Goal: Information Seeking & Learning: Learn about a topic

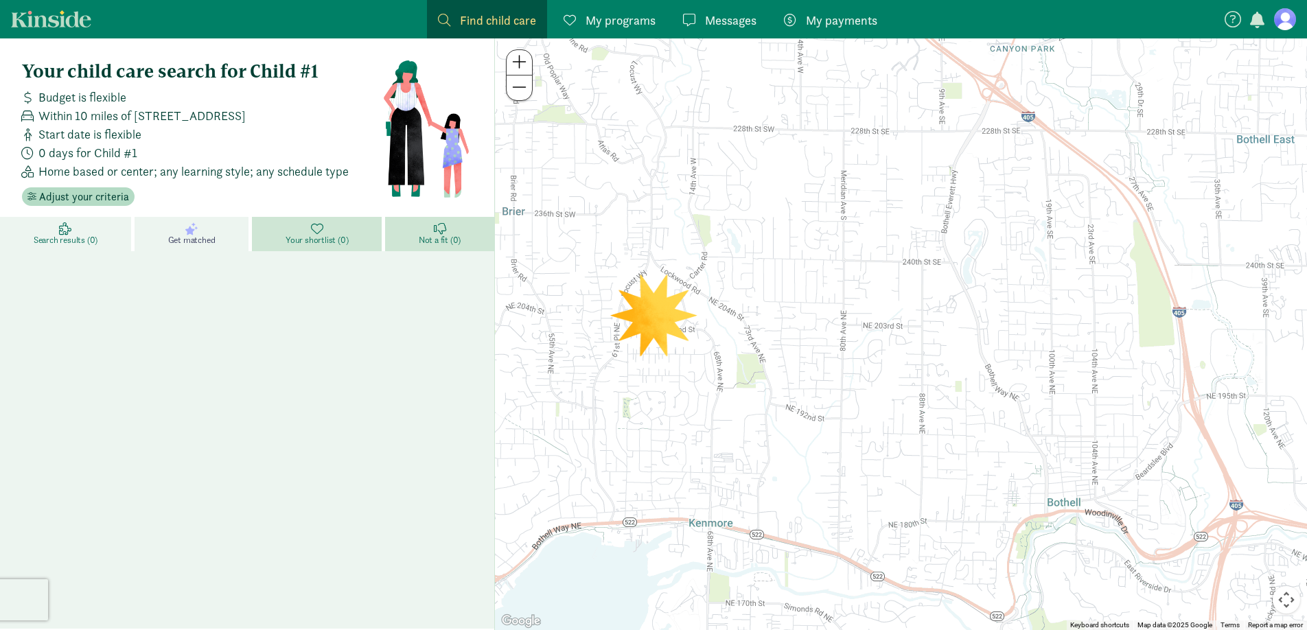
click at [54, 239] on span "Search results (0)" at bounding box center [66, 240] width 64 height 11
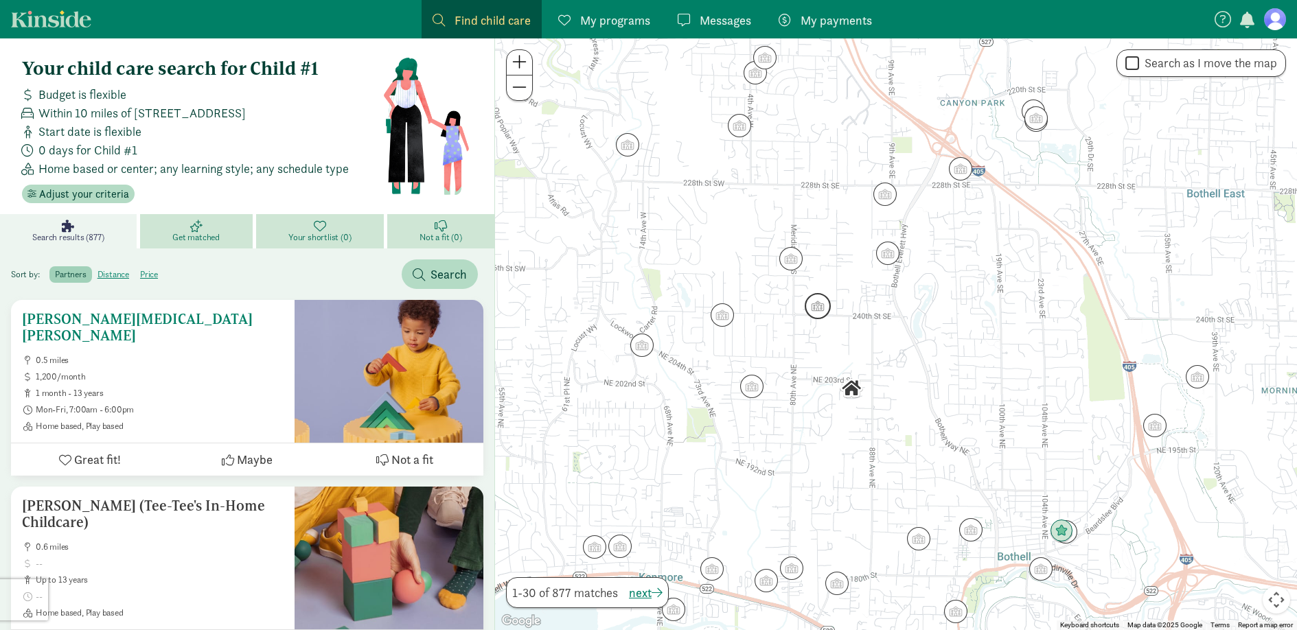
scroll to position [5, 0]
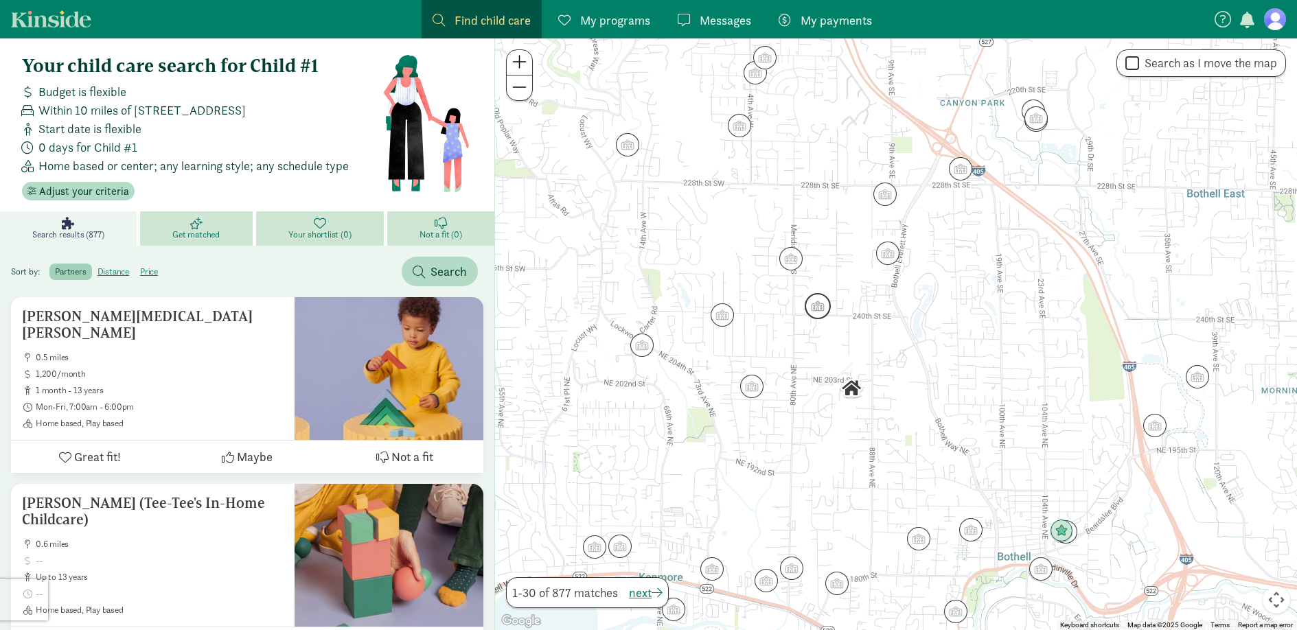
click at [821, 311] on img "Click to see details" at bounding box center [818, 306] width 26 height 26
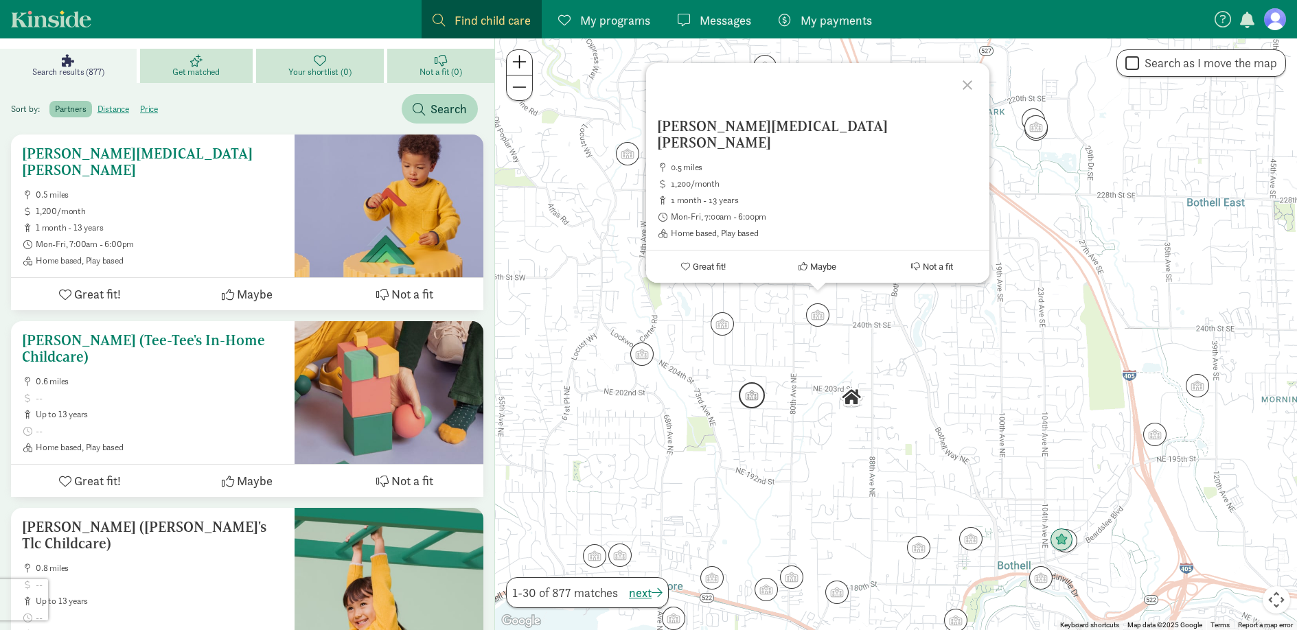
scroll to position [183, 0]
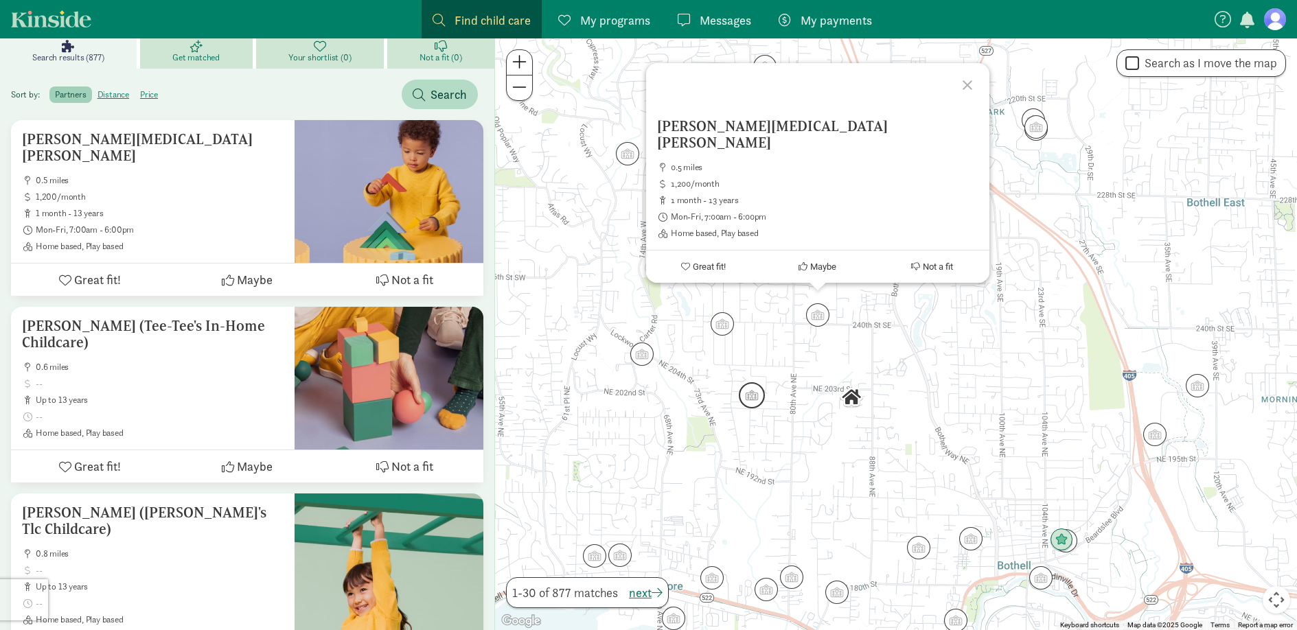
click at [755, 401] on img "Click to see details" at bounding box center [752, 395] width 26 height 26
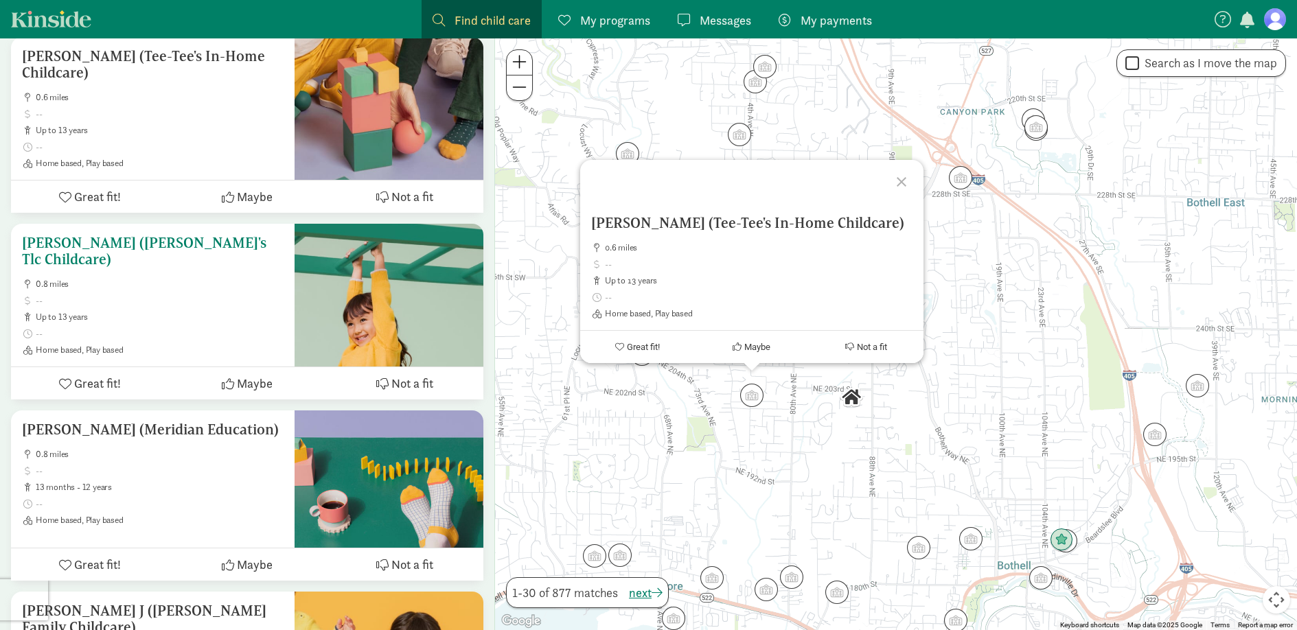
scroll to position [468, 0]
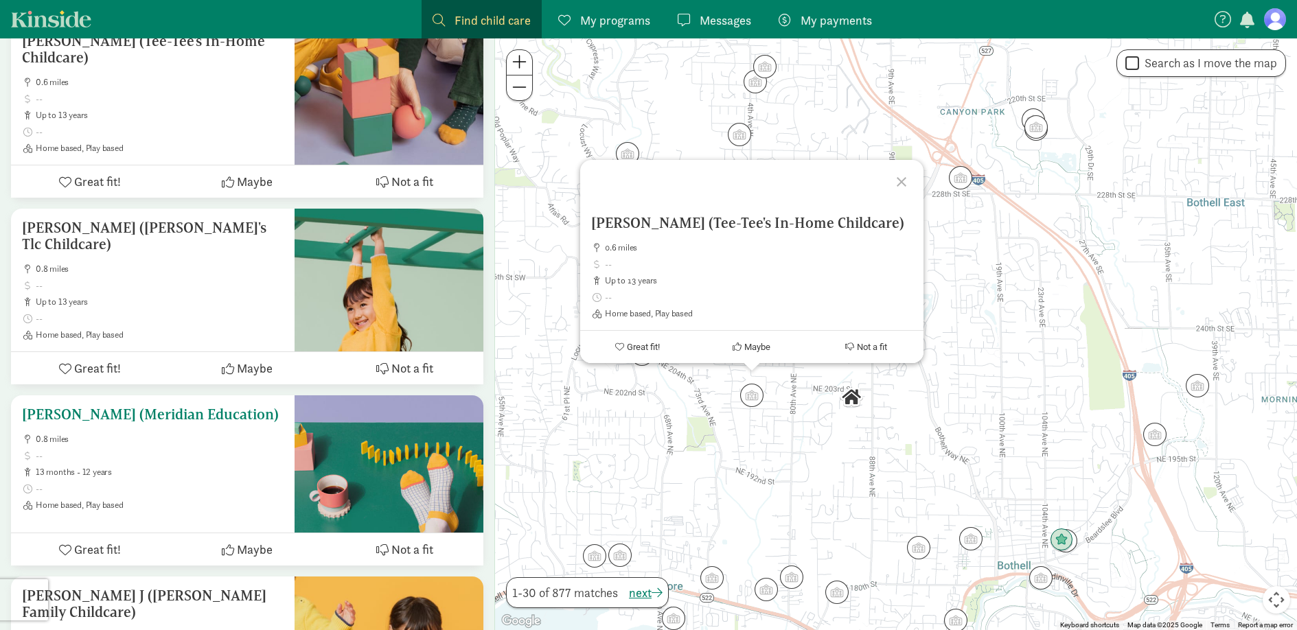
click at [206, 434] on span "0.8 miles" at bounding box center [160, 439] width 248 height 11
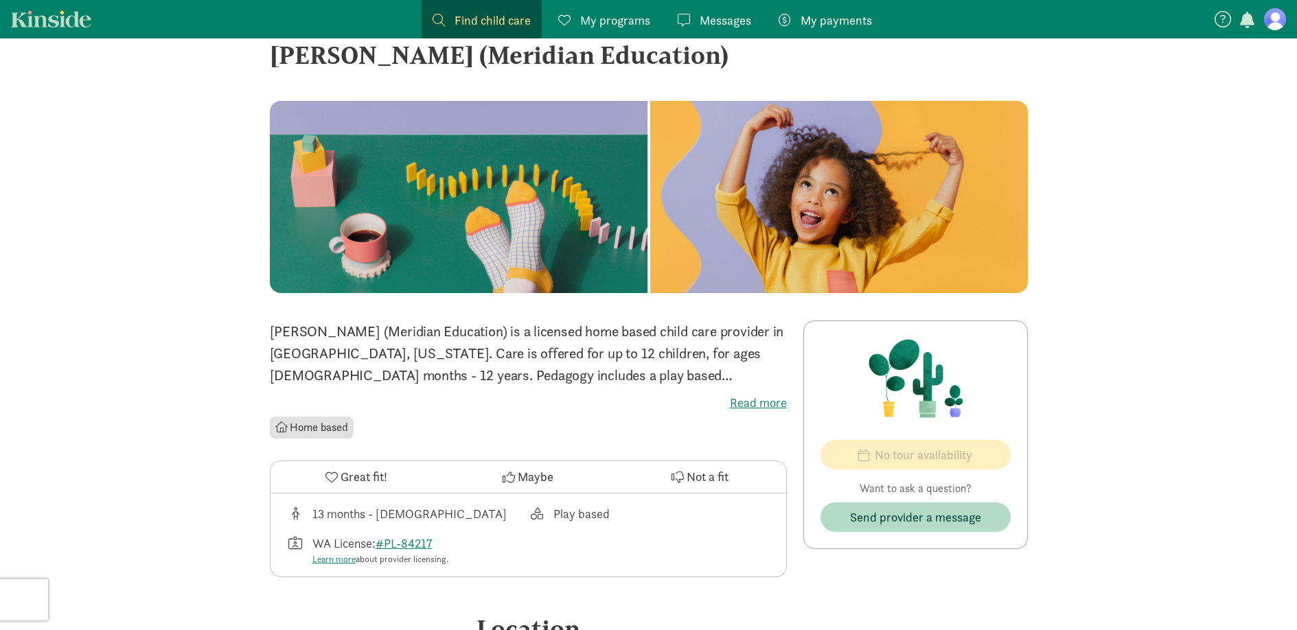
scroll to position [36, 0]
click at [753, 397] on label "Read more" at bounding box center [528, 402] width 517 height 16
click at [0, 0] on input "Read more" at bounding box center [0, 0] width 0 height 0
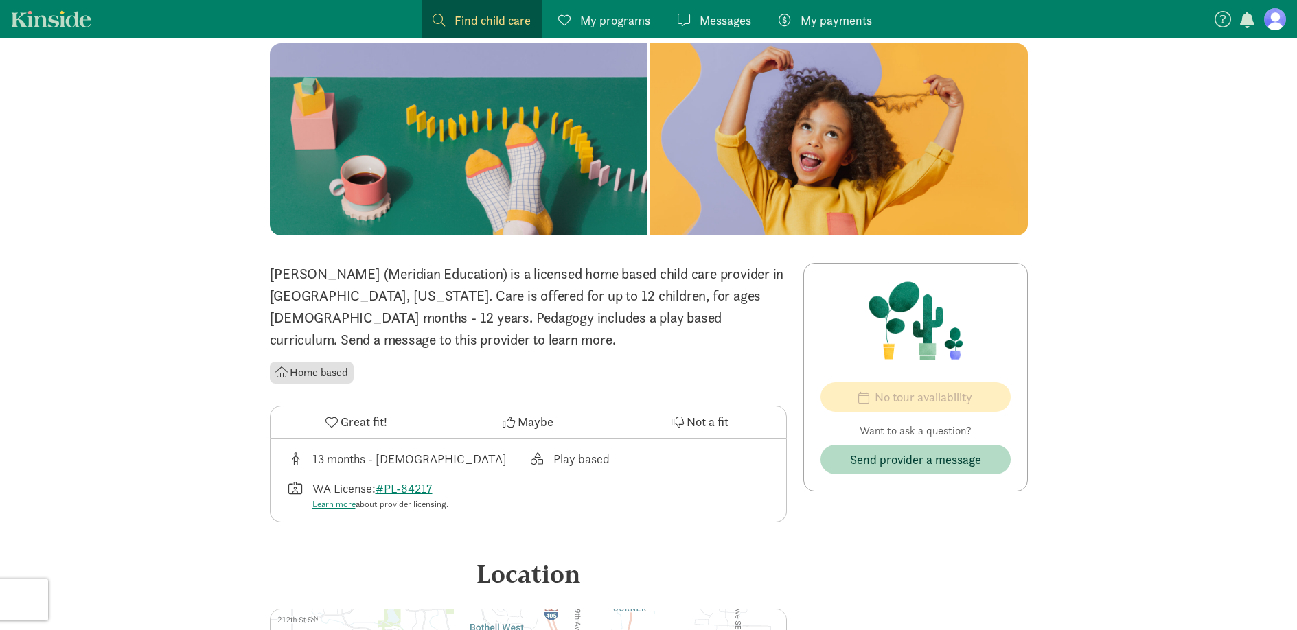
scroll to position [0, 0]
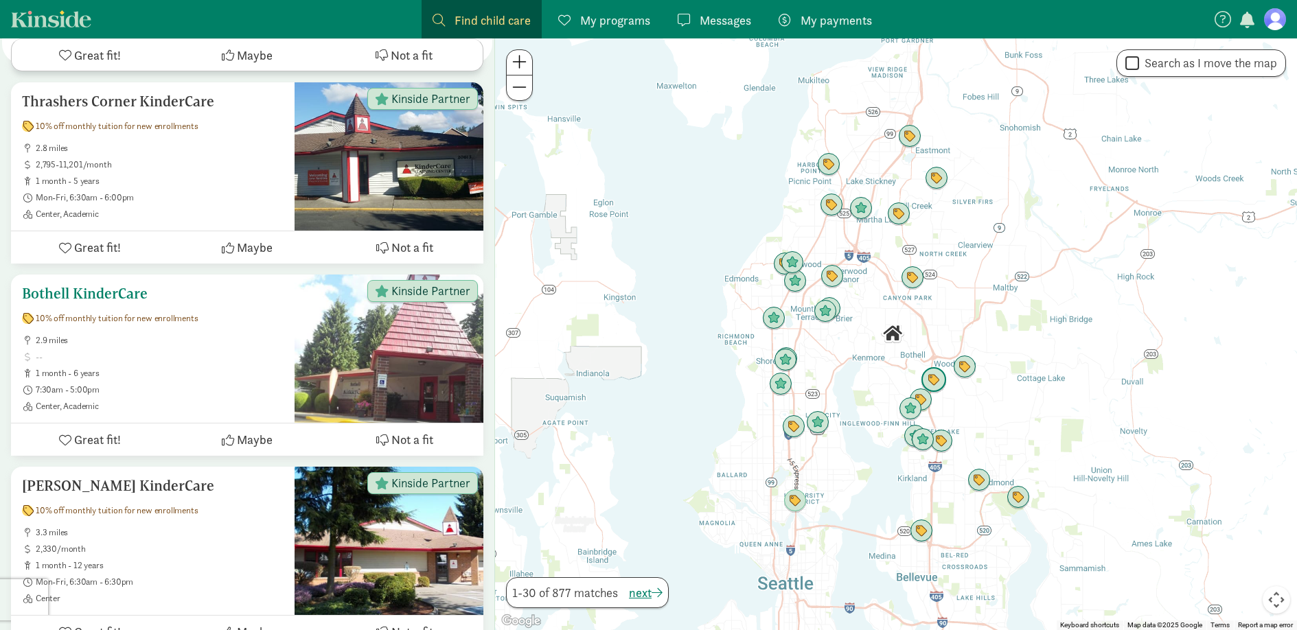
scroll to position [248, 0]
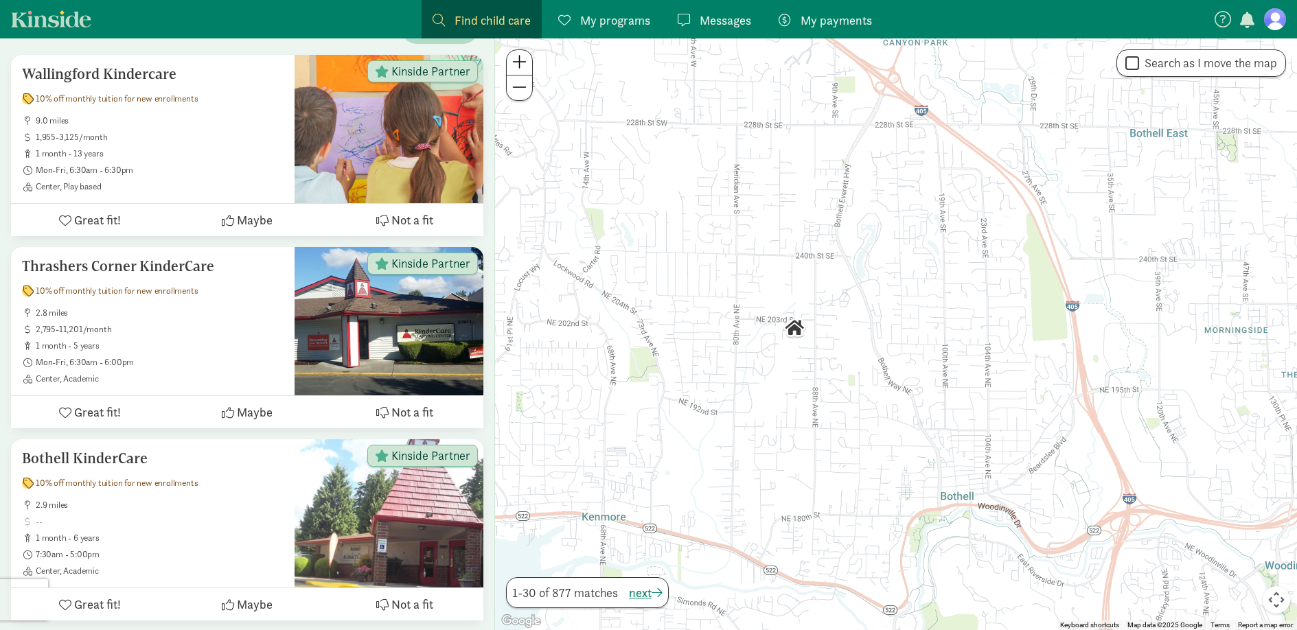
drag, startPoint x: 690, startPoint y: 320, endPoint x: 742, endPoint y: 293, distance: 59.0
click at [742, 293] on div at bounding box center [896, 334] width 802 height 592
click at [1134, 65] on input "Search as I move the map" at bounding box center [1132, 63] width 14 height 19
checkbox input "true"
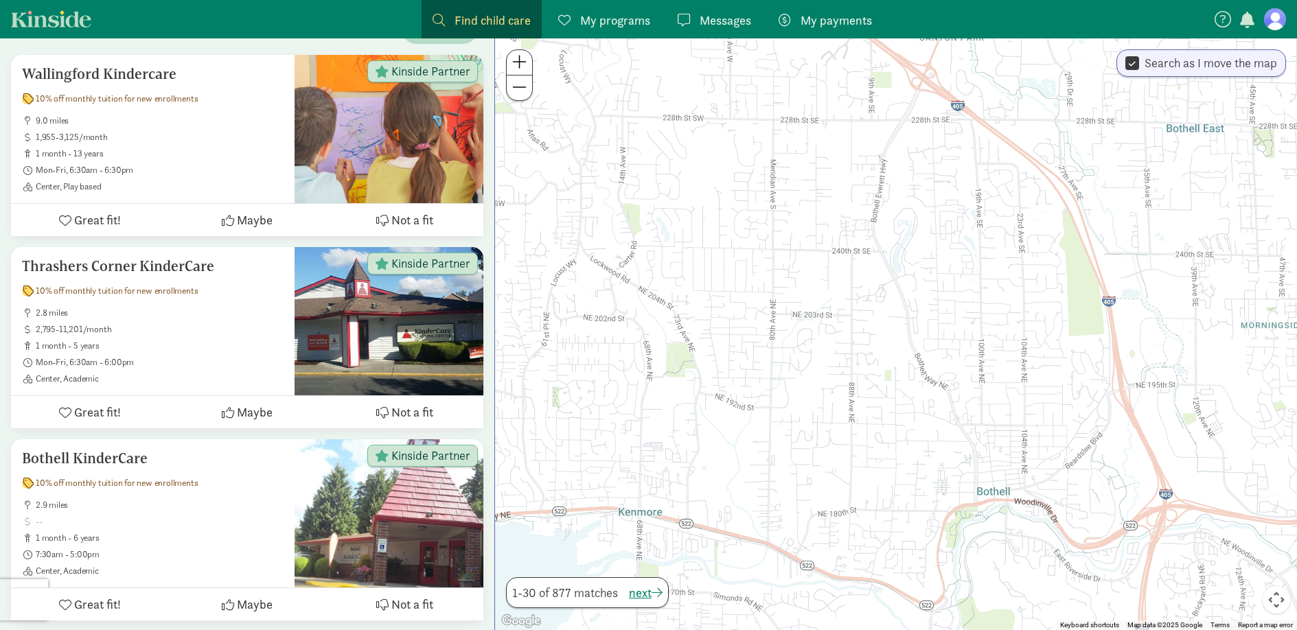
drag, startPoint x: 705, startPoint y: 304, endPoint x: 744, endPoint y: 298, distance: 39.5
click at [744, 298] on div at bounding box center [896, 334] width 802 height 592
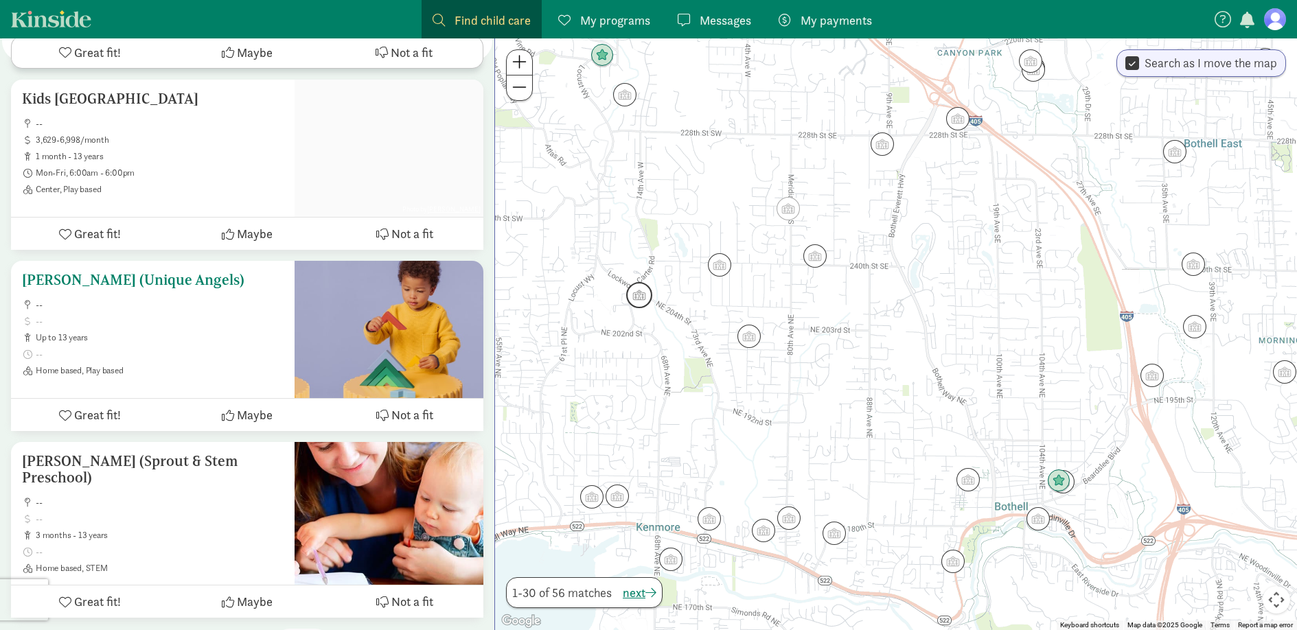
scroll to position [5190, 0]
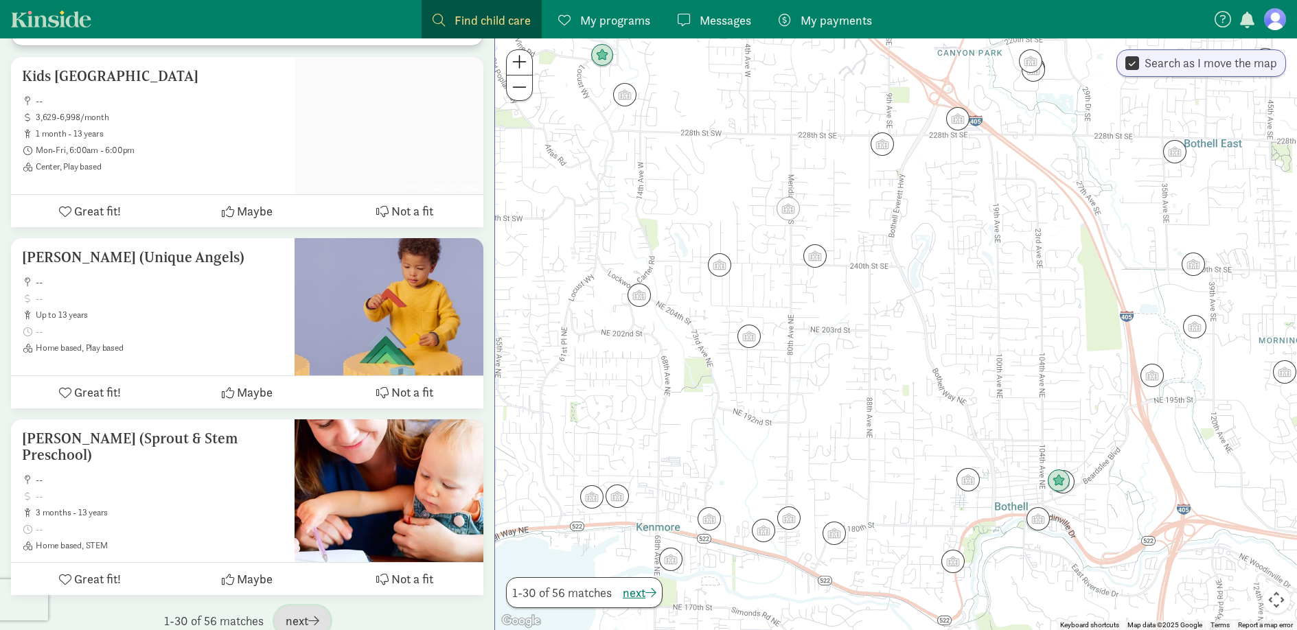
click at [316, 615] on span "button" at bounding box center [313, 621] width 11 height 12
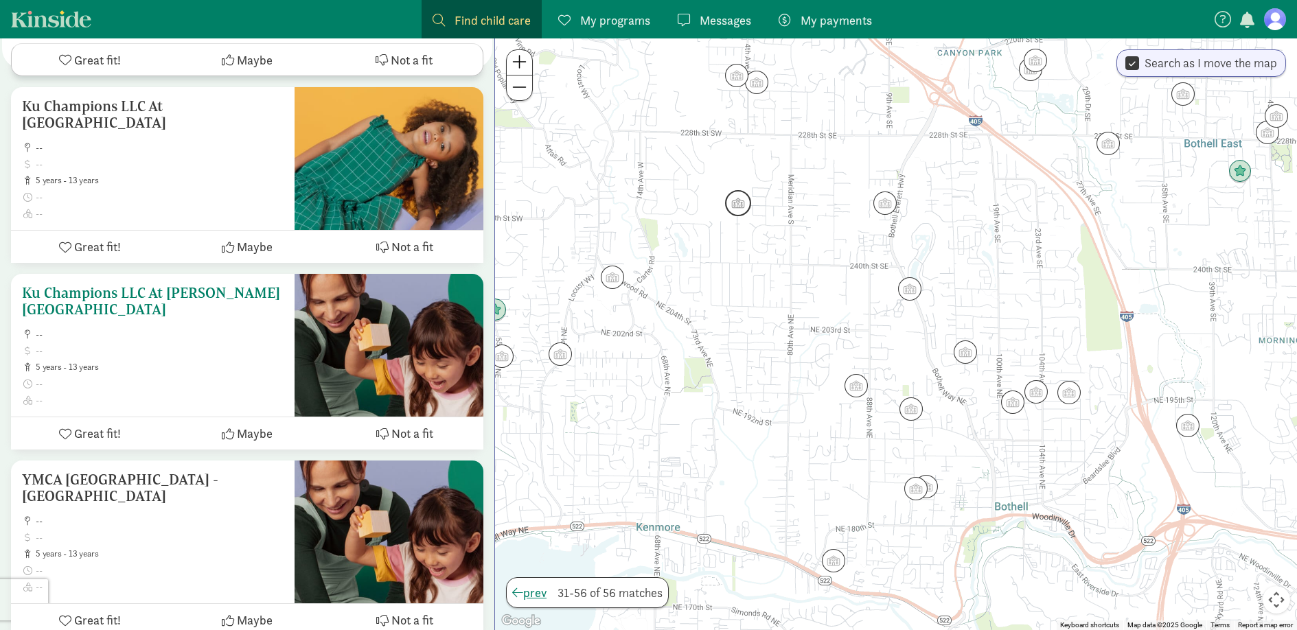
scroll to position [4500, 0]
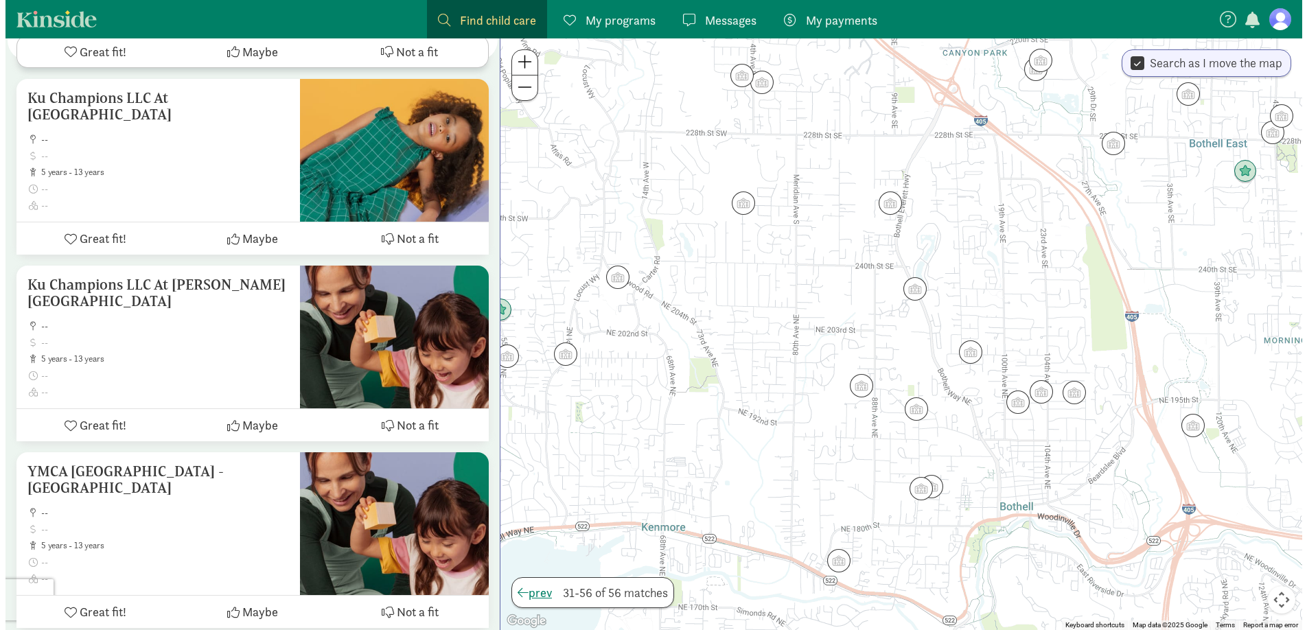
scroll to position [0, 0]
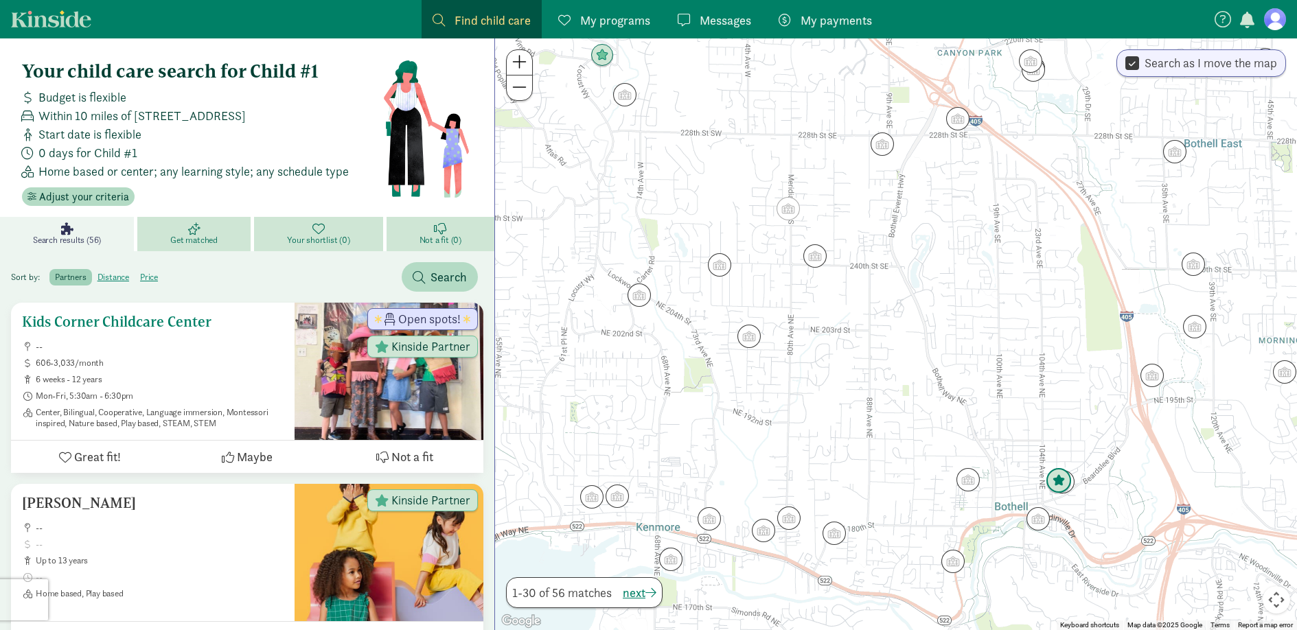
click at [324, 352] on div "Open spots! Kinside Partner" at bounding box center [389, 336] width 189 height 66
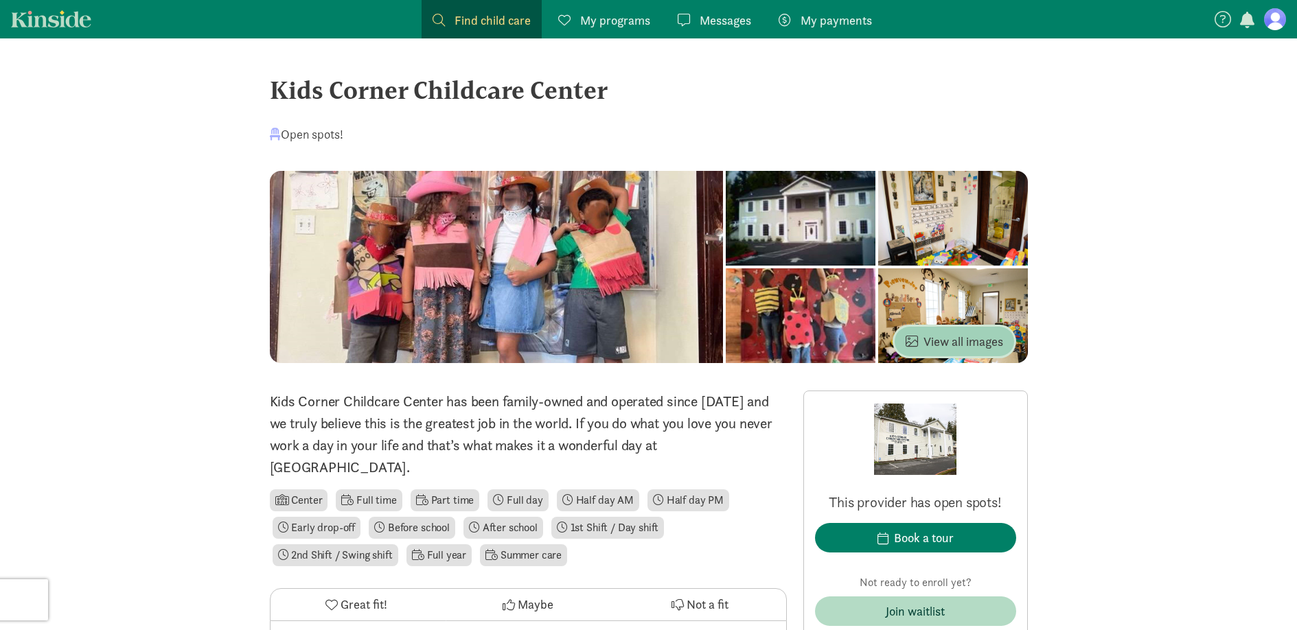
click at [935, 335] on span "View all images" at bounding box center [955, 341] width 98 height 19
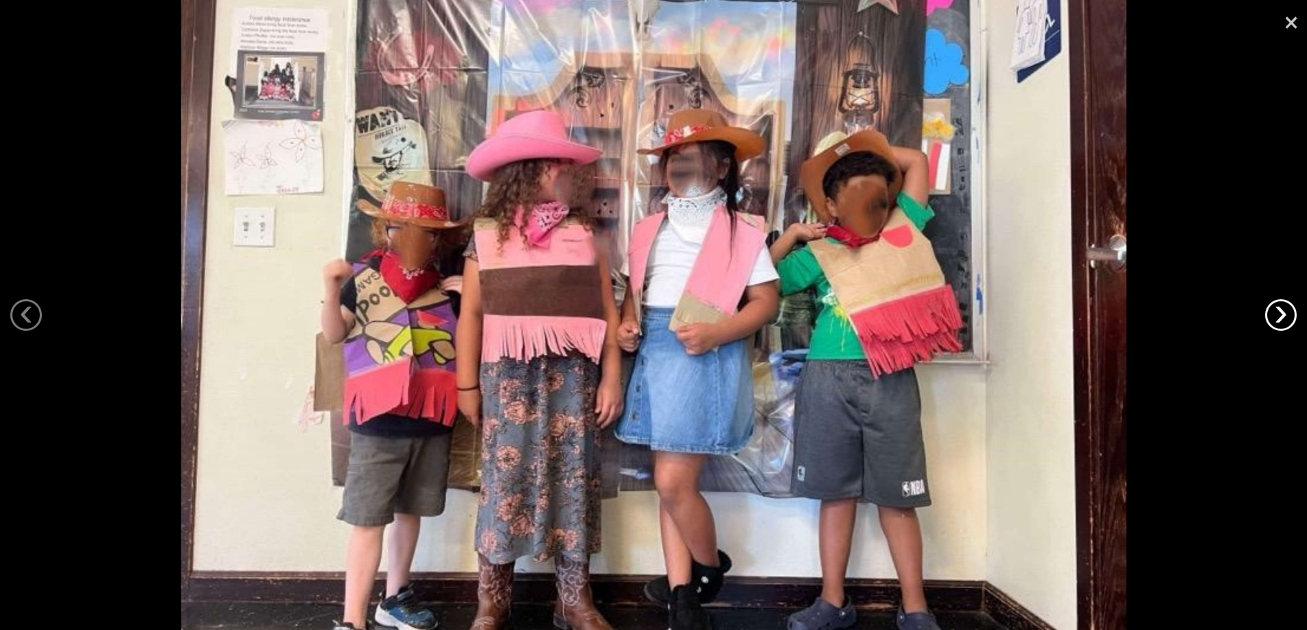
click at [1292, 312] on link "›" at bounding box center [1282, 315] width 32 height 32
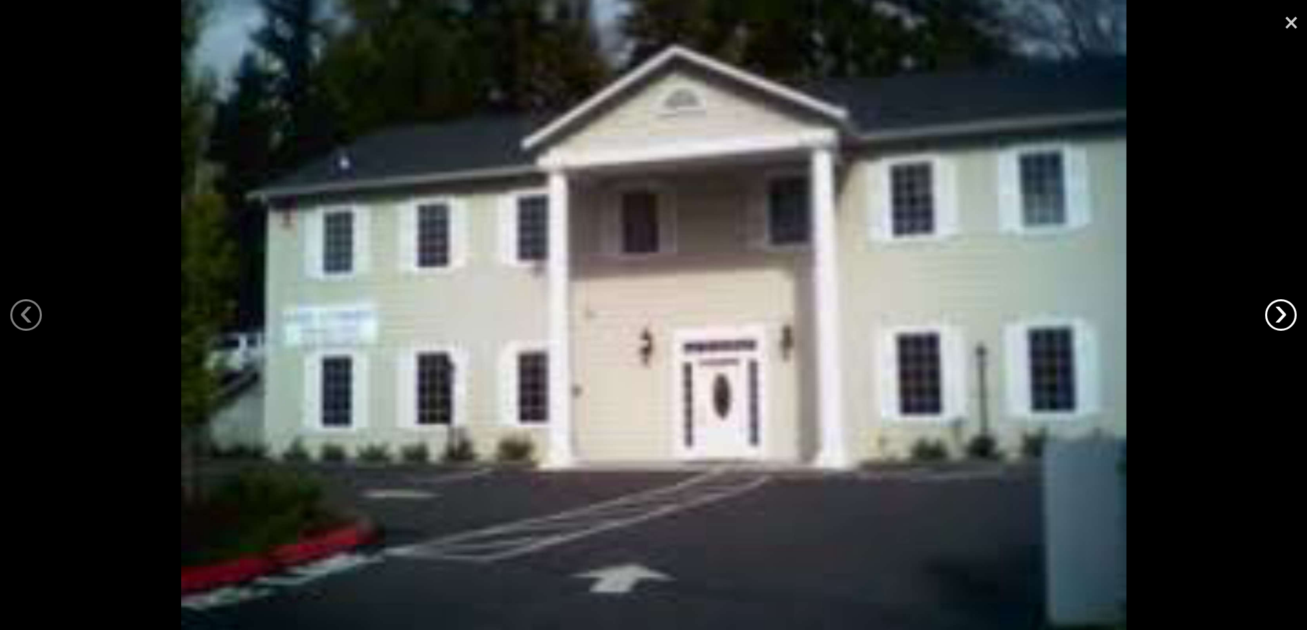
click at [1292, 312] on link "›" at bounding box center [1282, 315] width 32 height 32
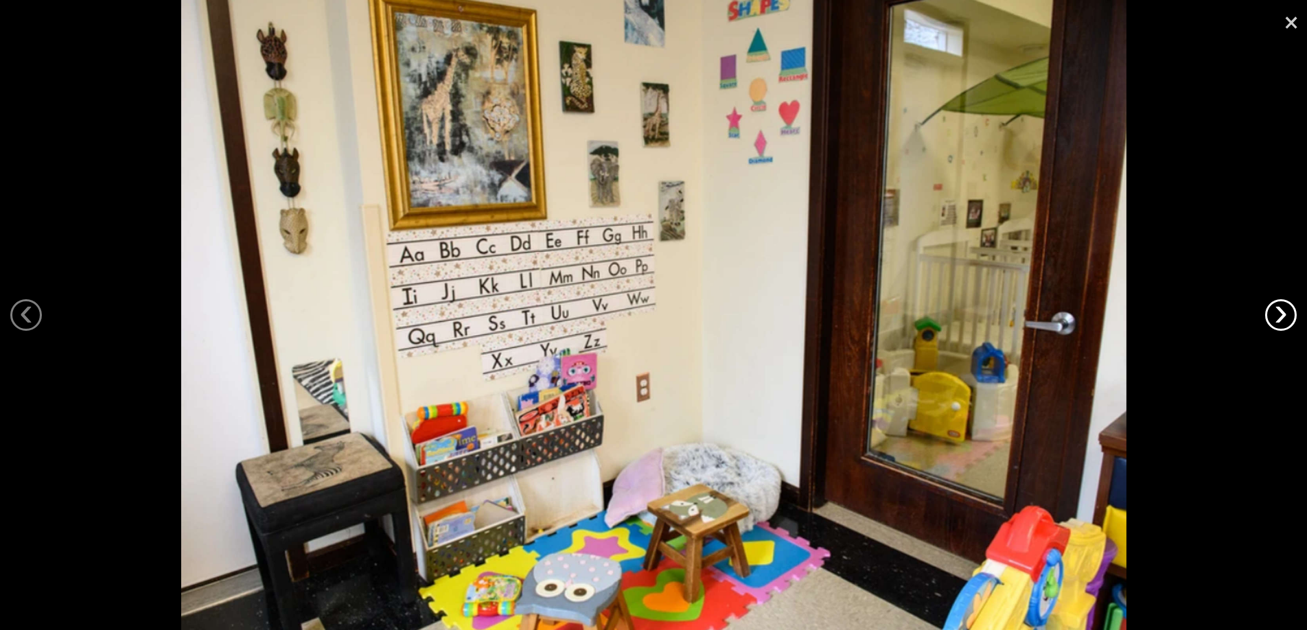
click at [1292, 312] on link "›" at bounding box center [1282, 315] width 32 height 32
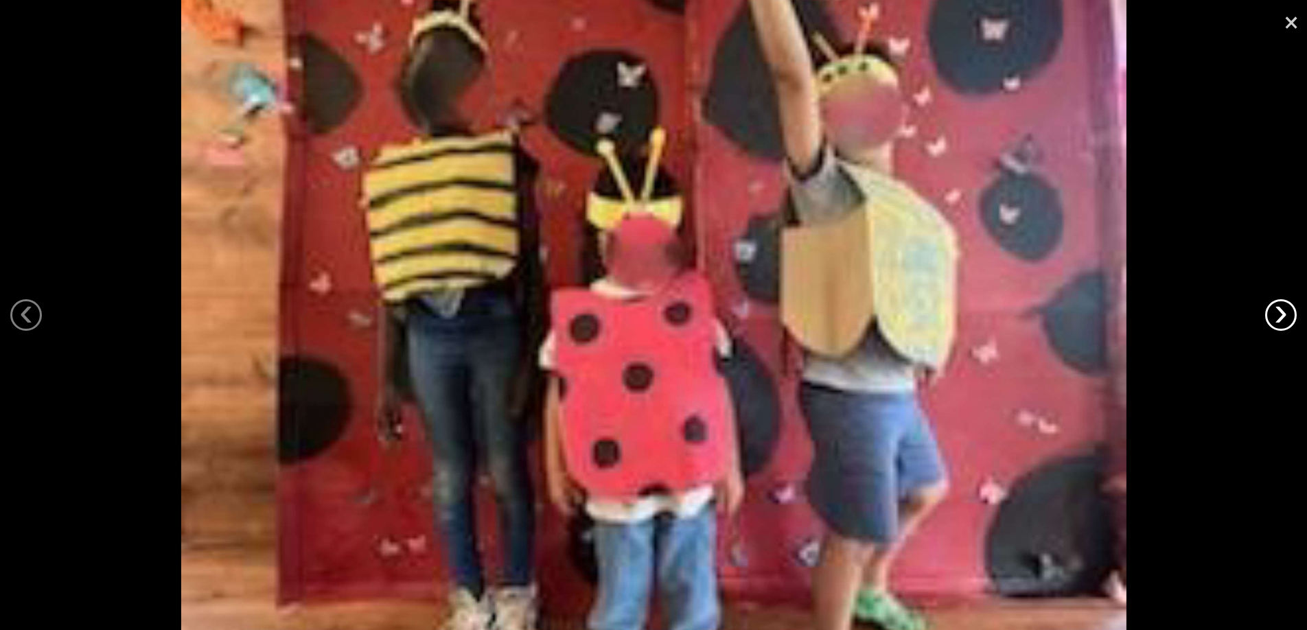
click at [1292, 312] on link "›" at bounding box center [1282, 315] width 32 height 32
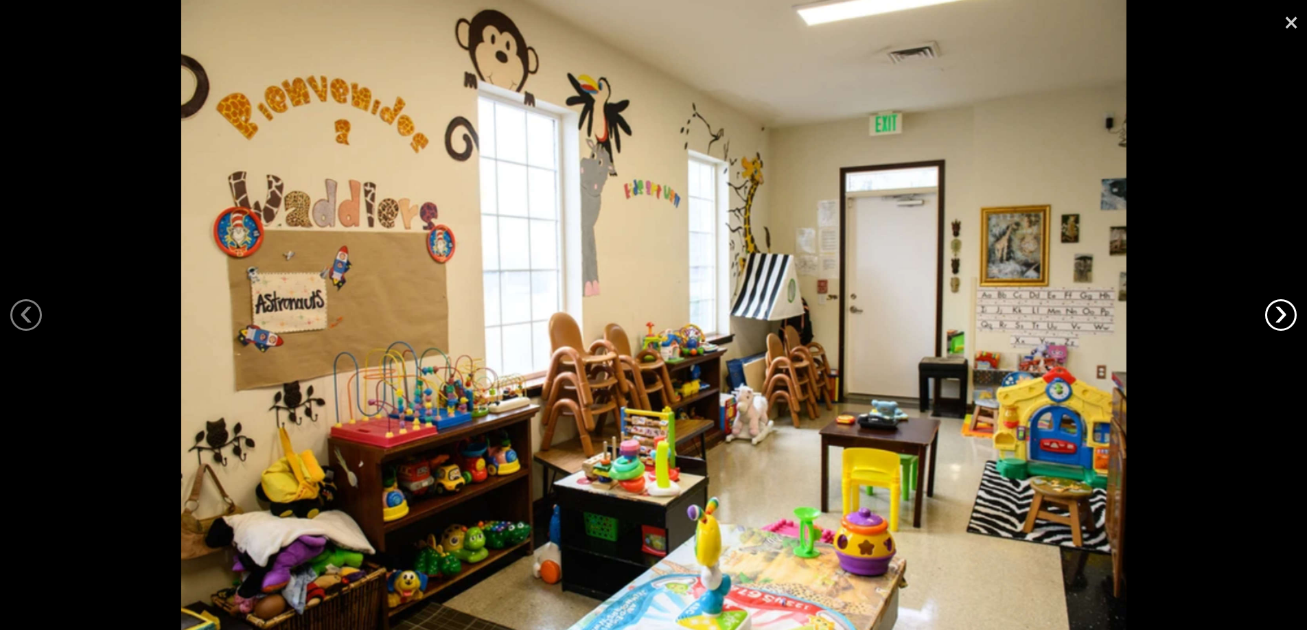
click at [1292, 312] on link "›" at bounding box center [1282, 315] width 32 height 32
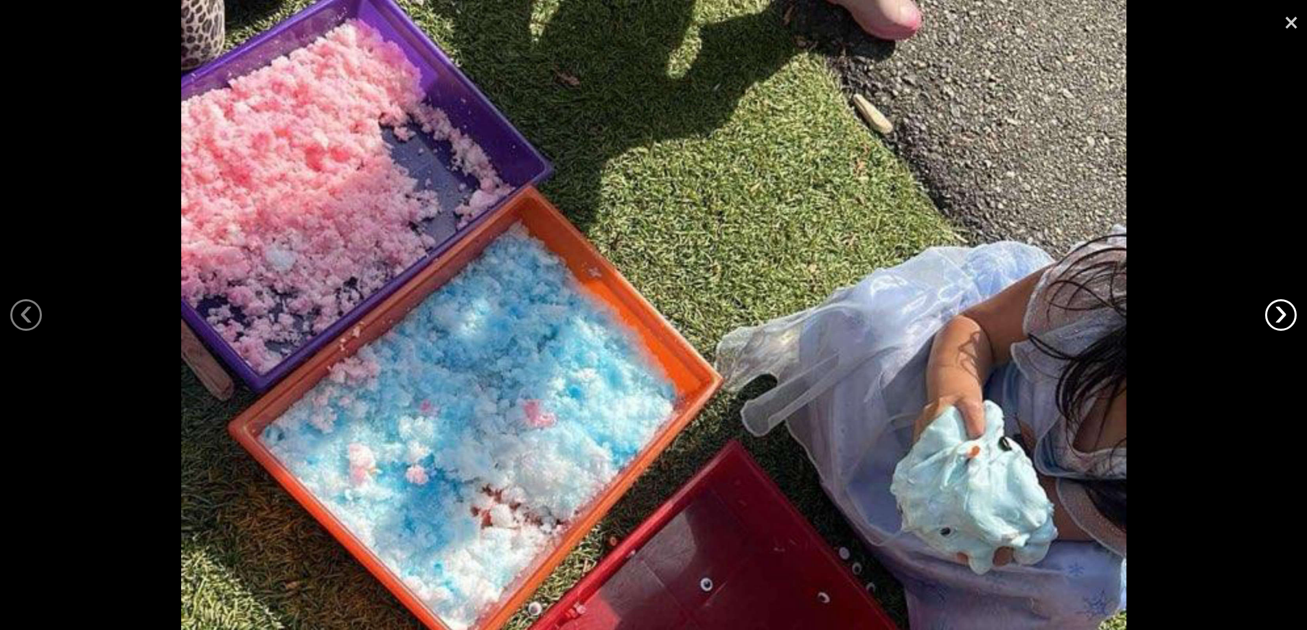
click at [1292, 312] on link "›" at bounding box center [1282, 315] width 32 height 32
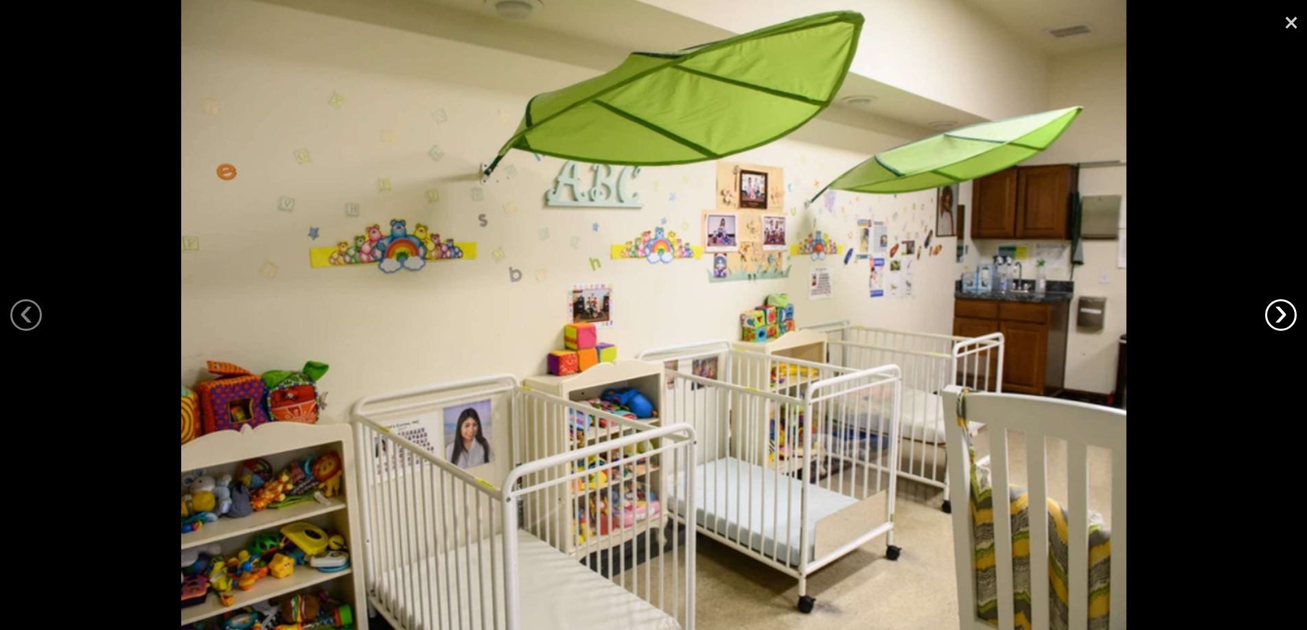
click at [1292, 312] on link "›" at bounding box center [1282, 315] width 32 height 32
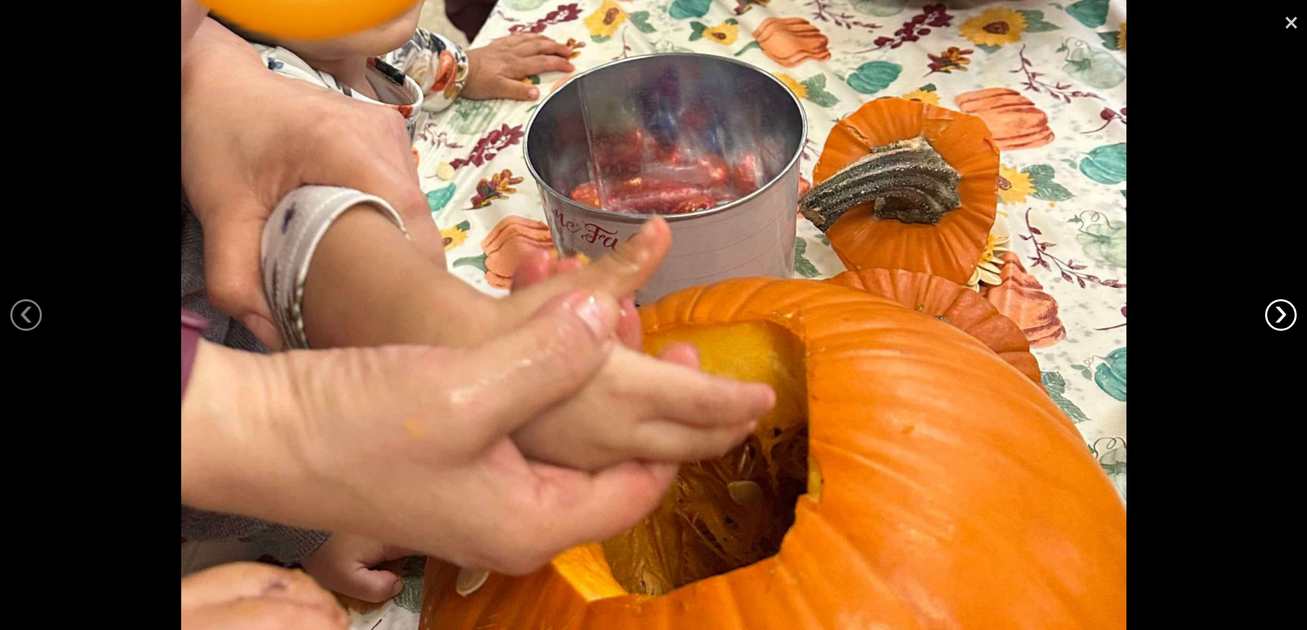
click at [1292, 312] on link "›" at bounding box center [1282, 315] width 32 height 32
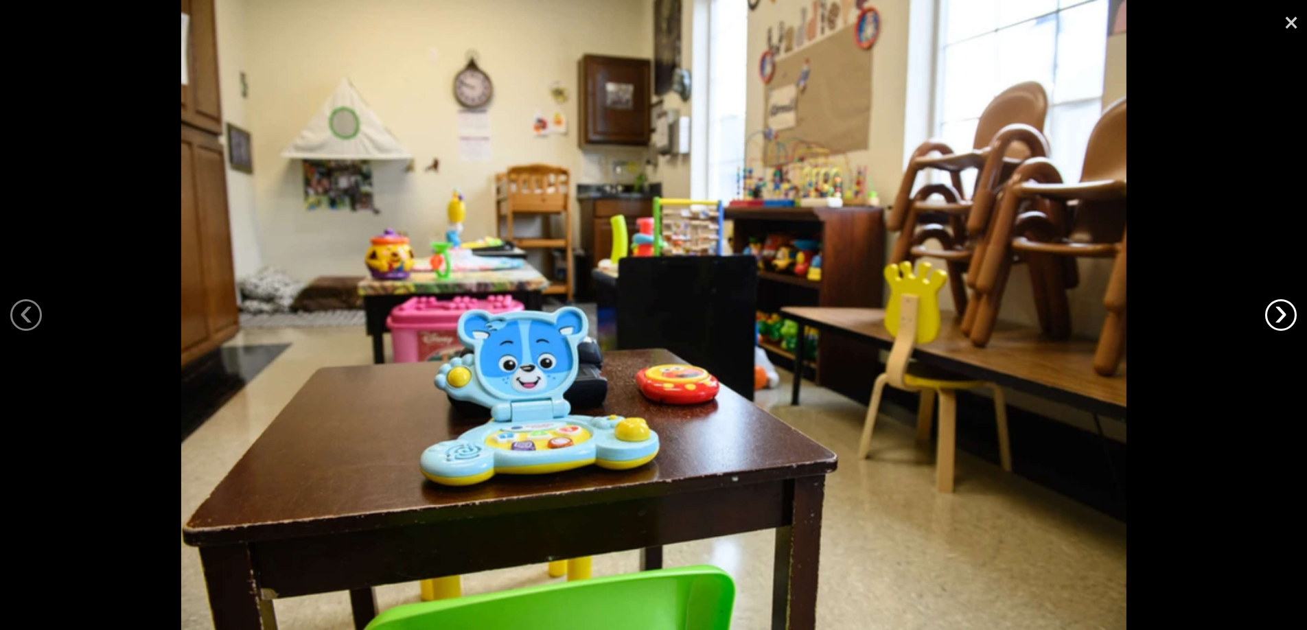
click at [1292, 312] on link "›" at bounding box center [1282, 315] width 32 height 32
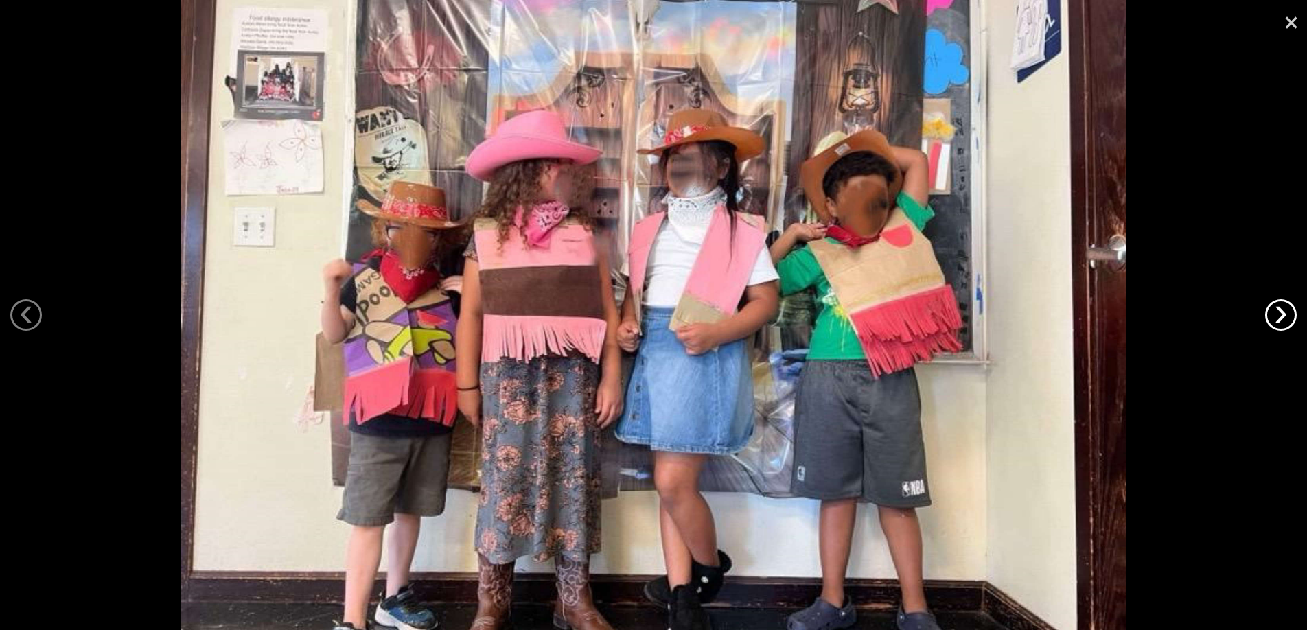
click at [1292, 312] on link "›" at bounding box center [1282, 315] width 32 height 32
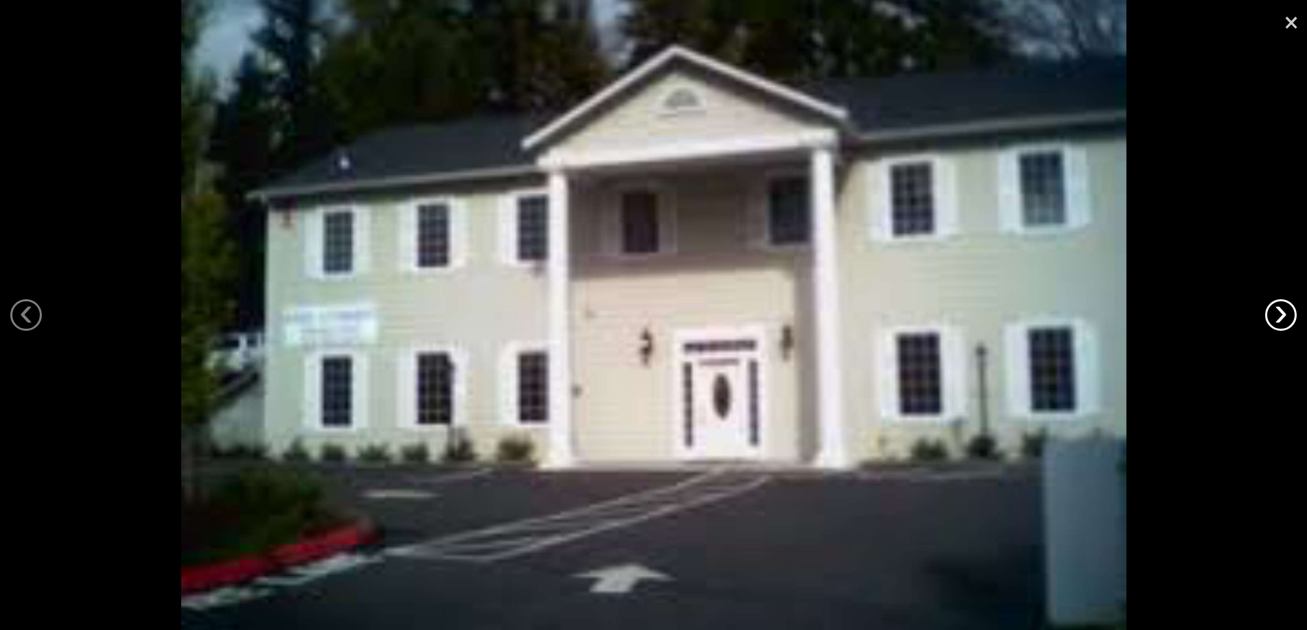
click at [1292, 312] on link "›" at bounding box center [1282, 315] width 32 height 32
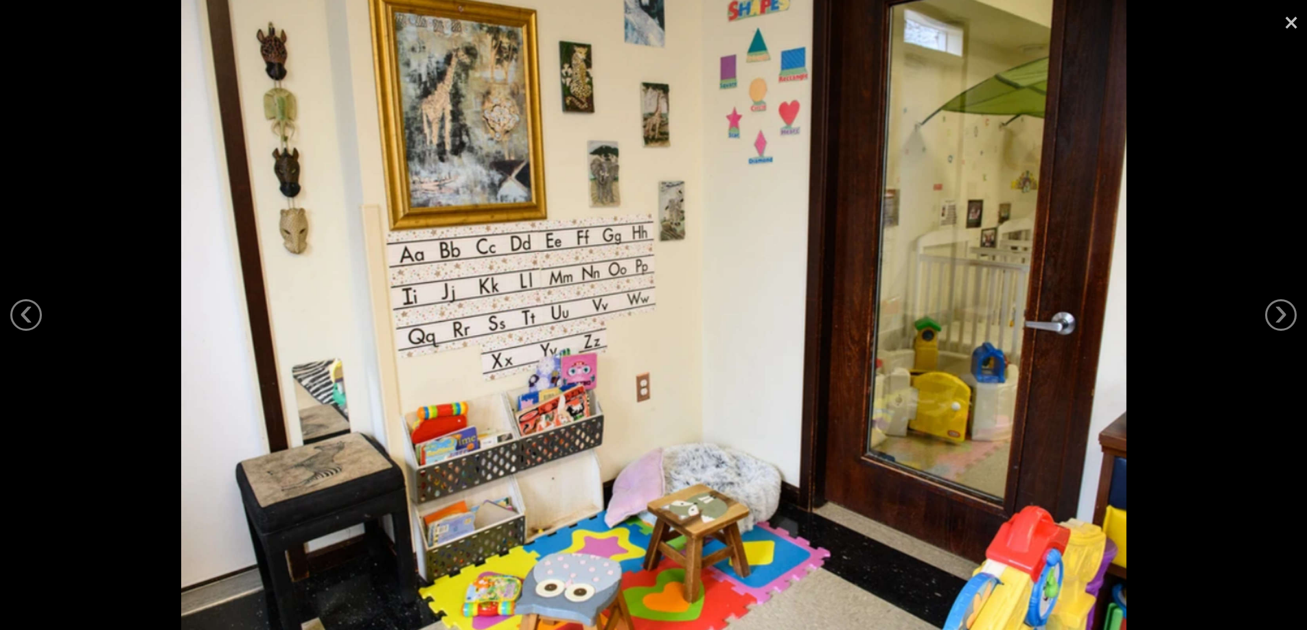
click at [1282, 22] on link "×" at bounding box center [1292, 20] width 32 height 41
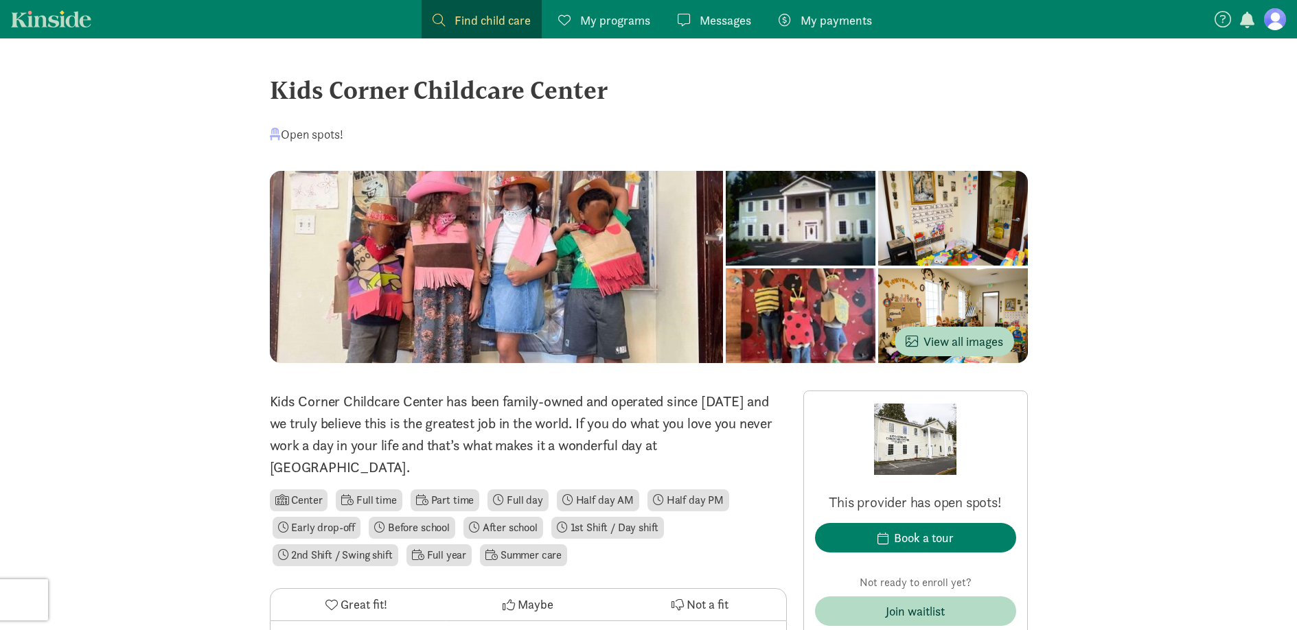
click at [467, 16] on span "Find child care" at bounding box center [493, 20] width 76 height 19
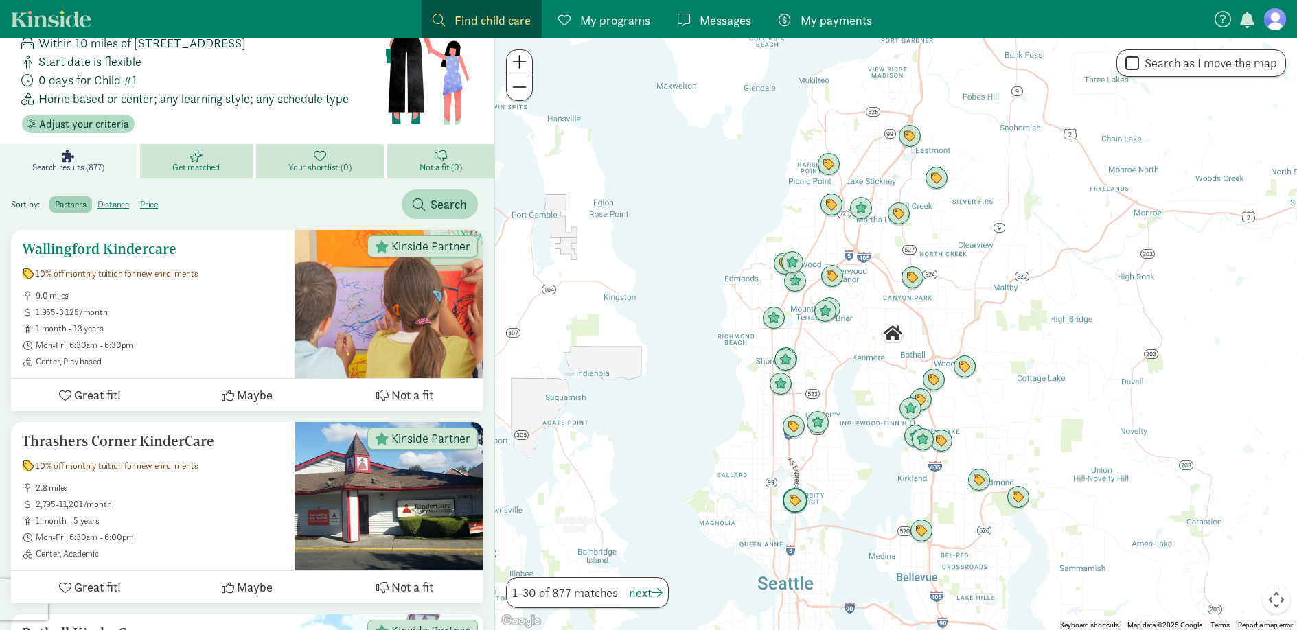
scroll to position [89, 0]
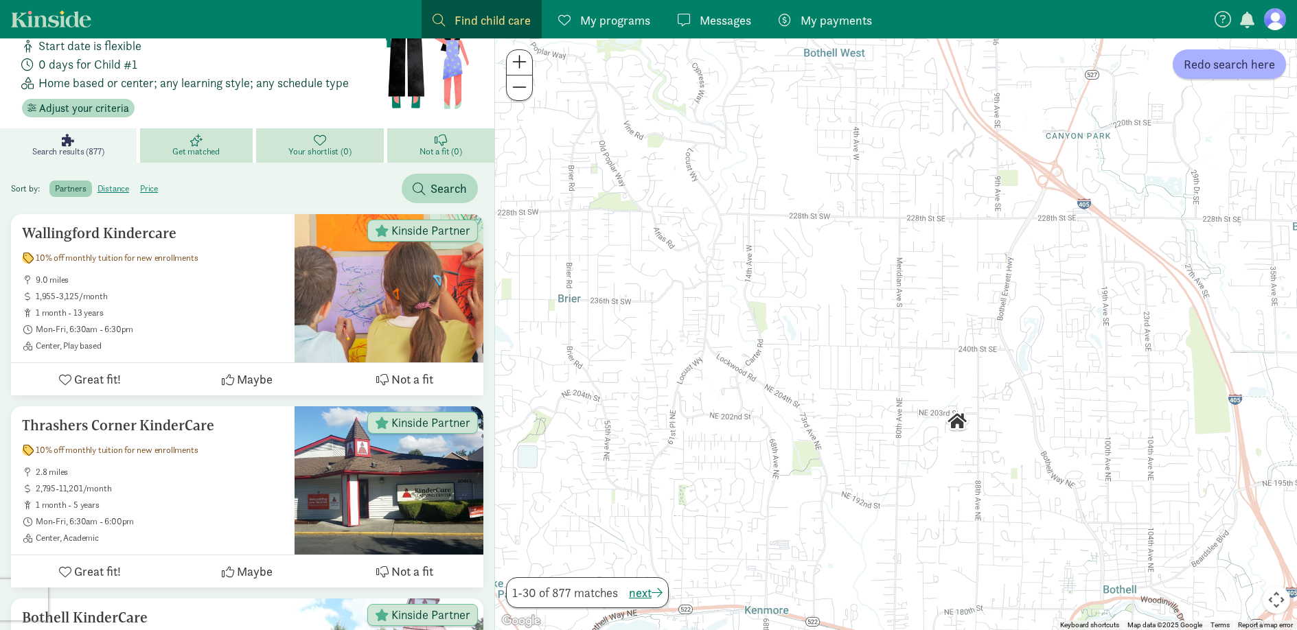
drag, startPoint x: 996, startPoint y: 371, endPoint x: 945, endPoint y: 249, distance: 132.0
click at [945, 249] on div at bounding box center [896, 334] width 802 height 592
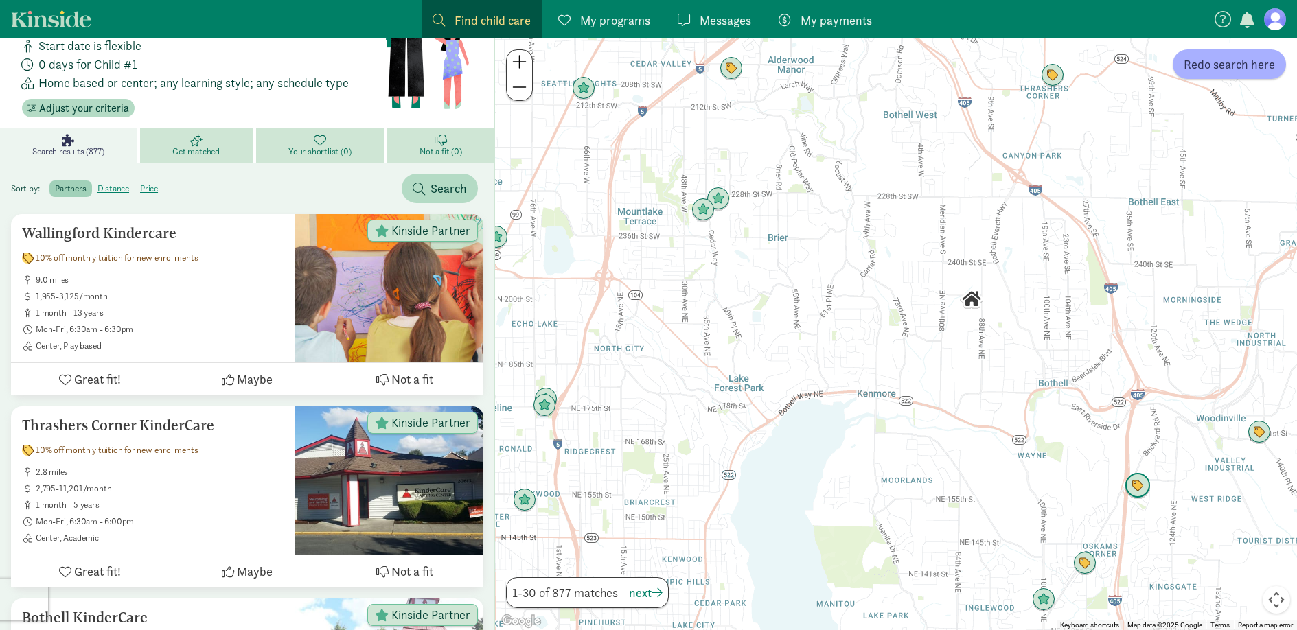
click at [1142, 488] on img "Click to see details" at bounding box center [1138, 486] width 26 height 26
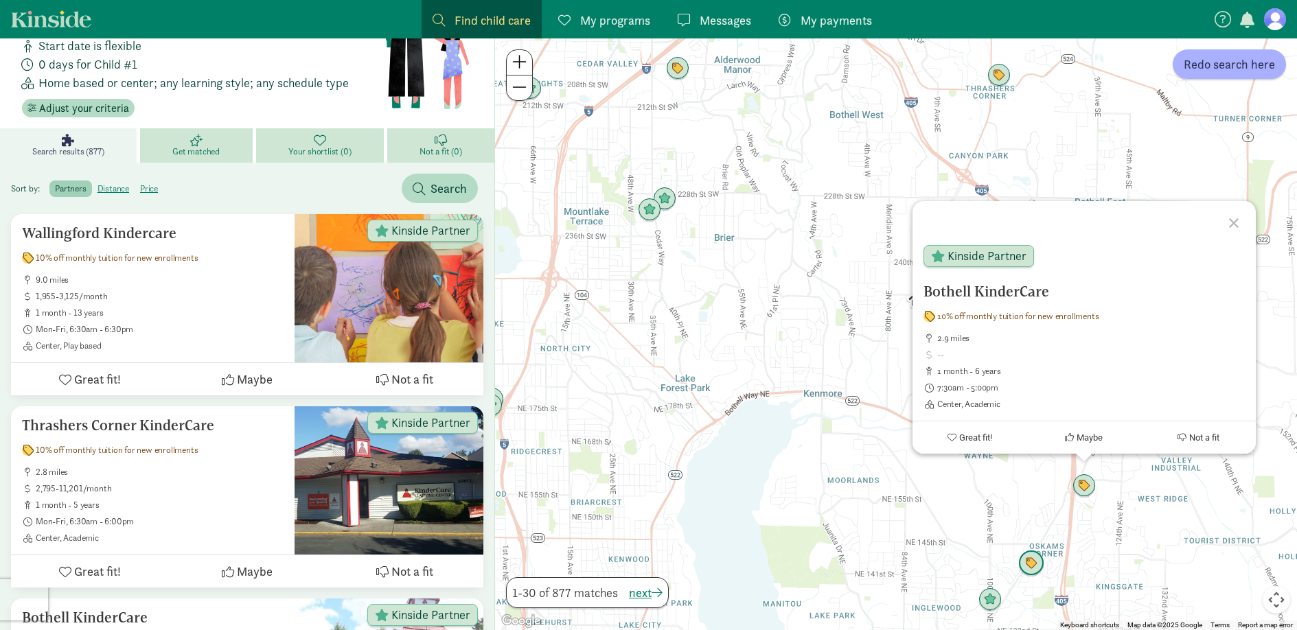
click at [1032, 566] on img "Click to see details" at bounding box center [1031, 564] width 26 height 26
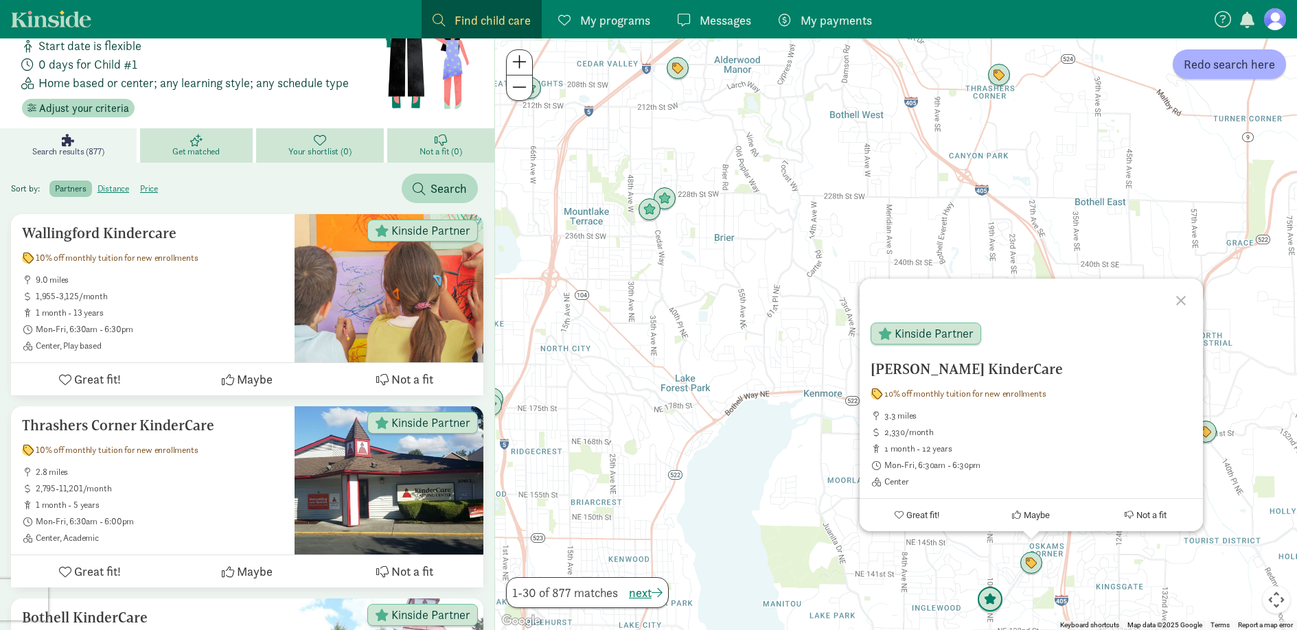
click at [998, 599] on img "Click to see details" at bounding box center [990, 600] width 26 height 26
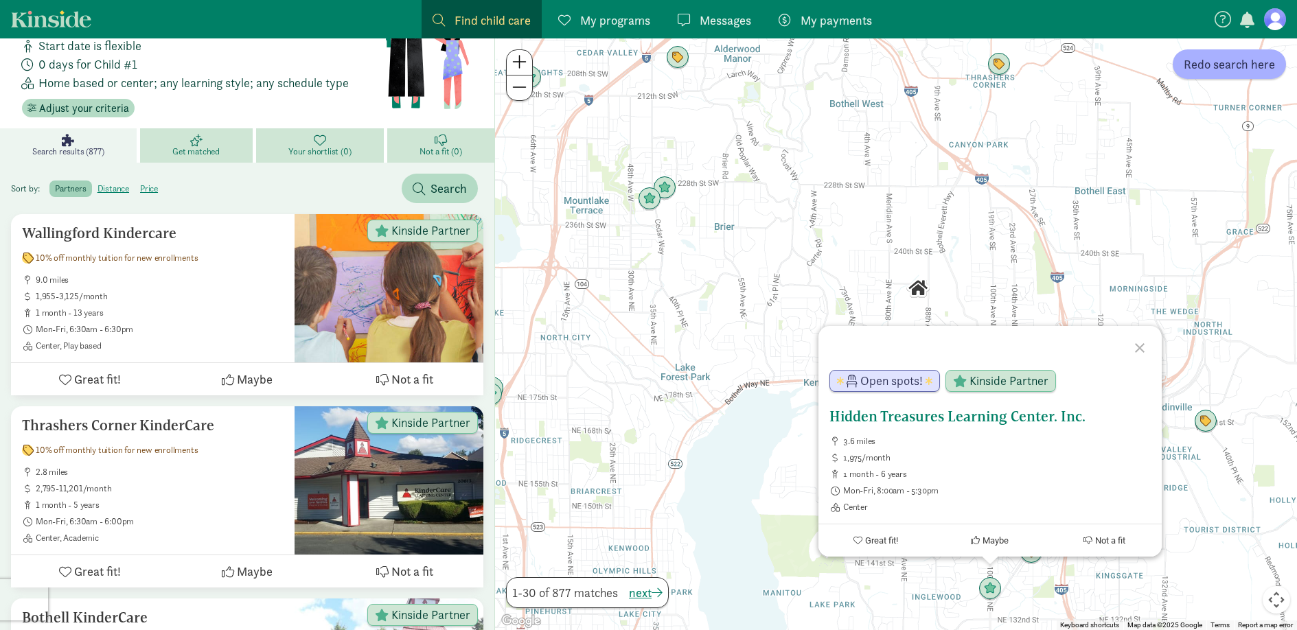
click at [925, 421] on h5 "Hidden Treasures Learning Center. Inc." at bounding box center [990, 417] width 321 height 16
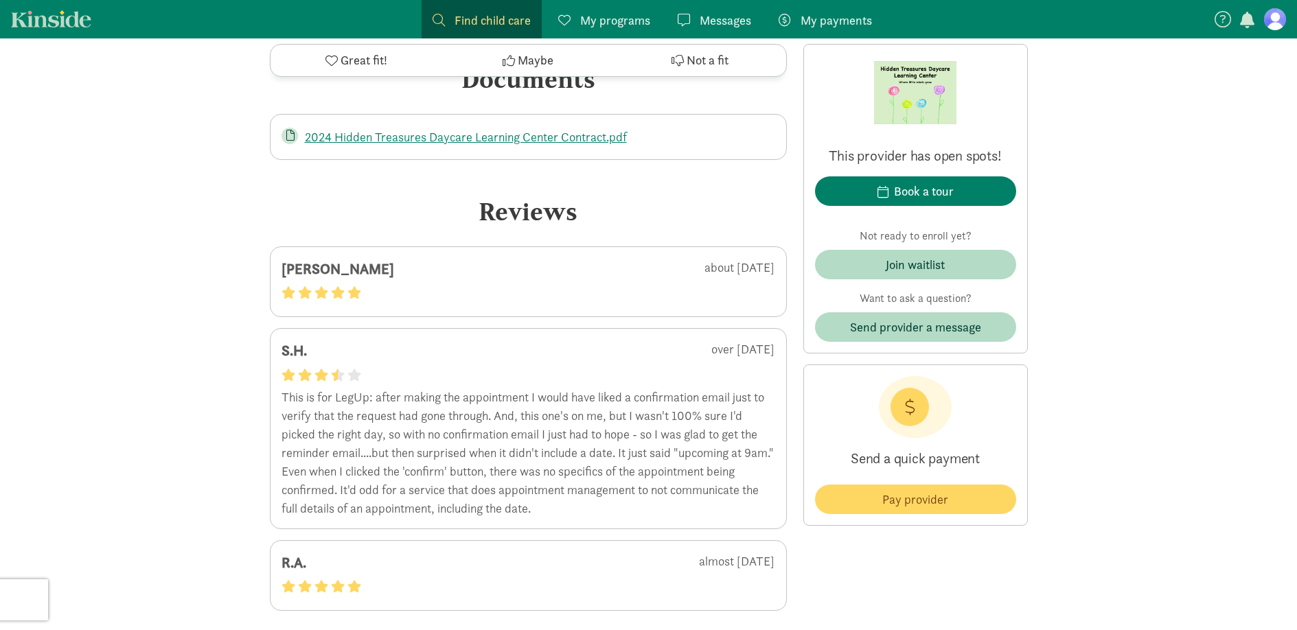
scroll to position [2591, 0]
